Goal: Information Seeking & Learning: Learn about a topic

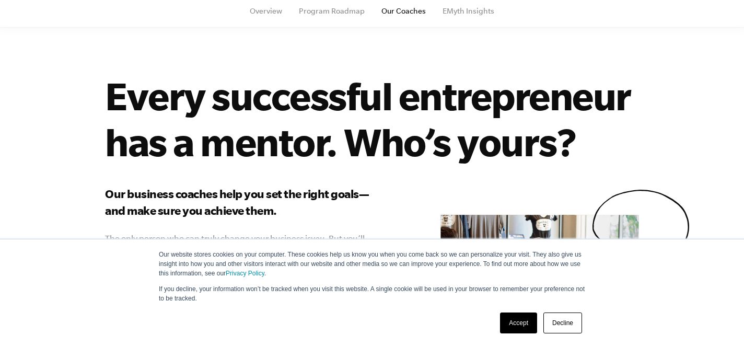
scroll to position [59, 0]
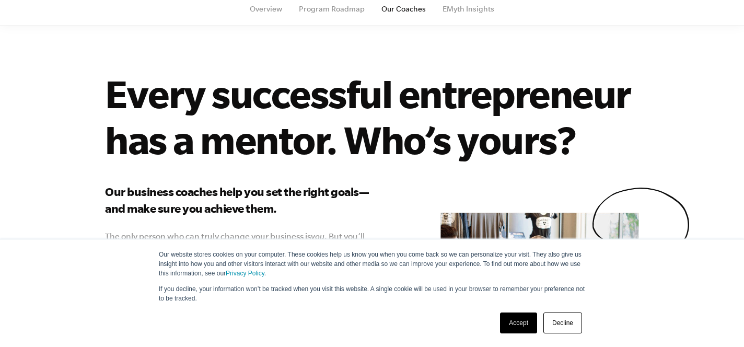
click at [517, 311] on div "Accept Decline" at bounding box center [541, 322] width 88 height 27
click at [517, 319] on link "Accept" at bounding box center [518, 323] width 37 height 21
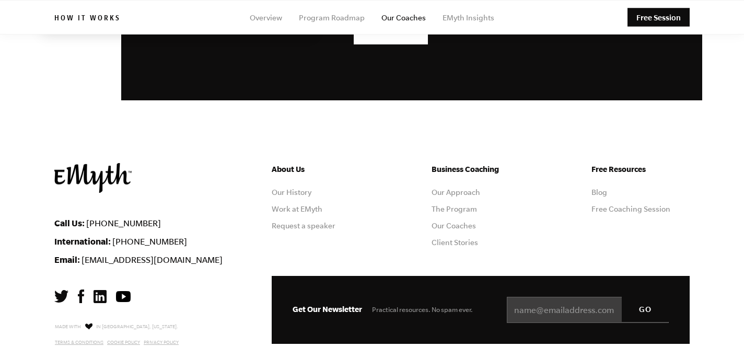
scroll to position [1909, 0]
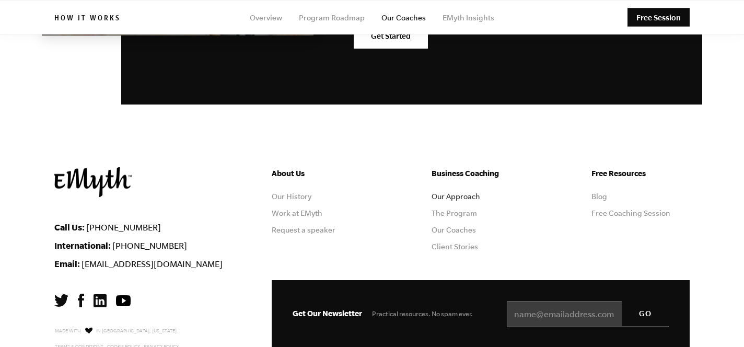
click at [471, 192] on link "Our Approach" at bounding box center [456, 196] width 49 height 8
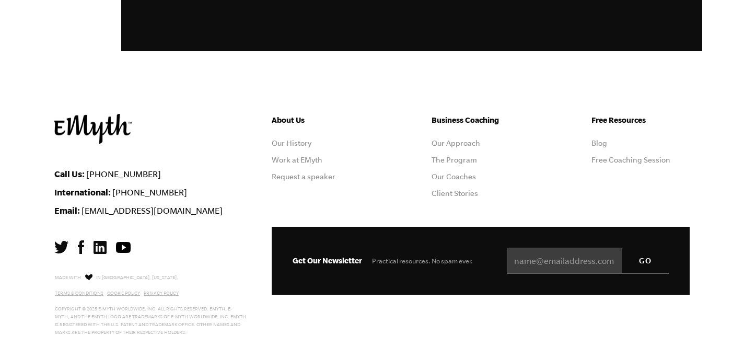
scroll to position [3393, 0]
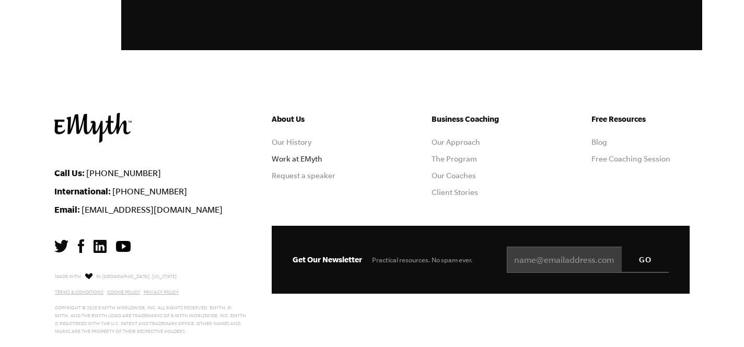
click at [291, 157] on link "Work at EMyth" at bounding box center [297, 159] width 51 height 8
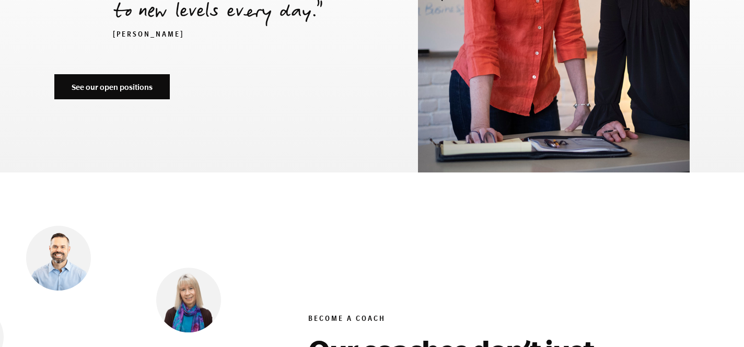
scroll to position [3746, 0]
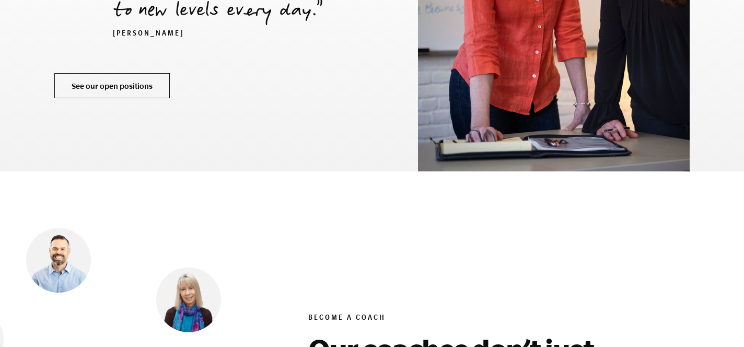
click at [145, 73] on link "See our open positions" at bounding box center [112, 85] width 116 height 25
